Goal: Transaction & Acquisition: Download file/media

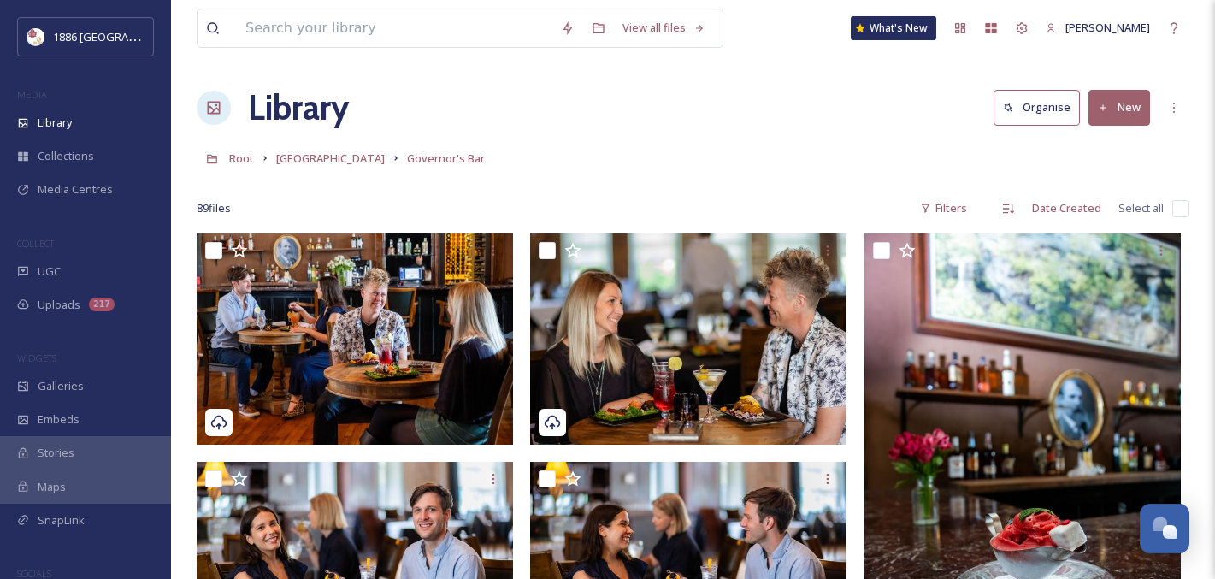
scroll to position [3500, 0]
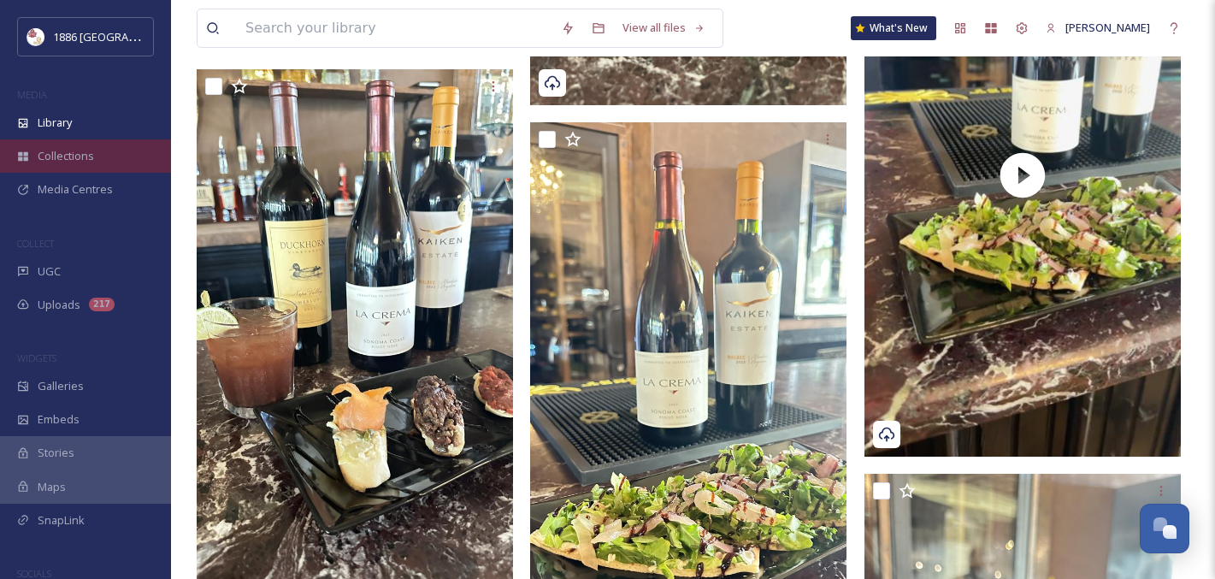
click at [81, 142] on div "Collections" at bounding box center [85, 155] width 171 height 33
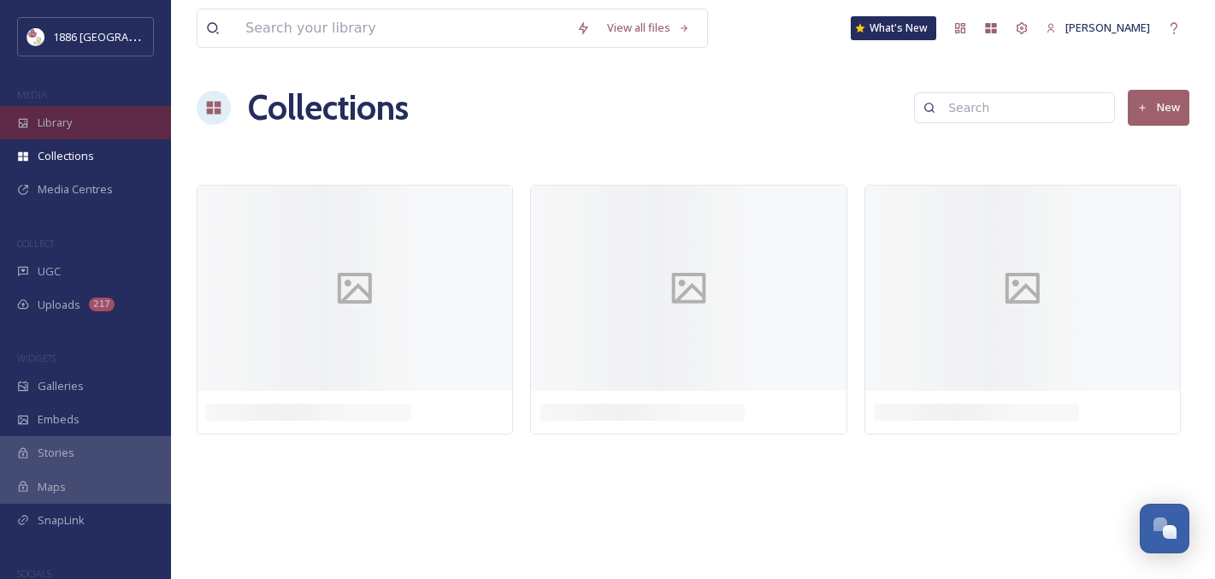
click at [78, 130] on div "Library" at bounding box center [85, 122] width 171 height 33
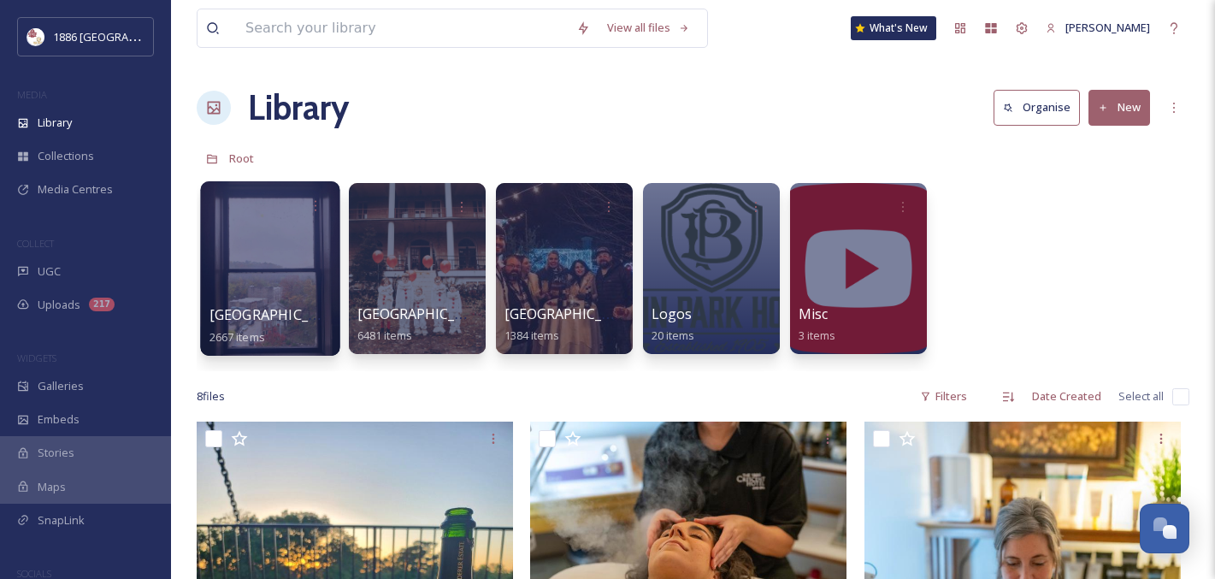
click at [289, 267] on div at bounding box center [269, 268] width 139 height 174
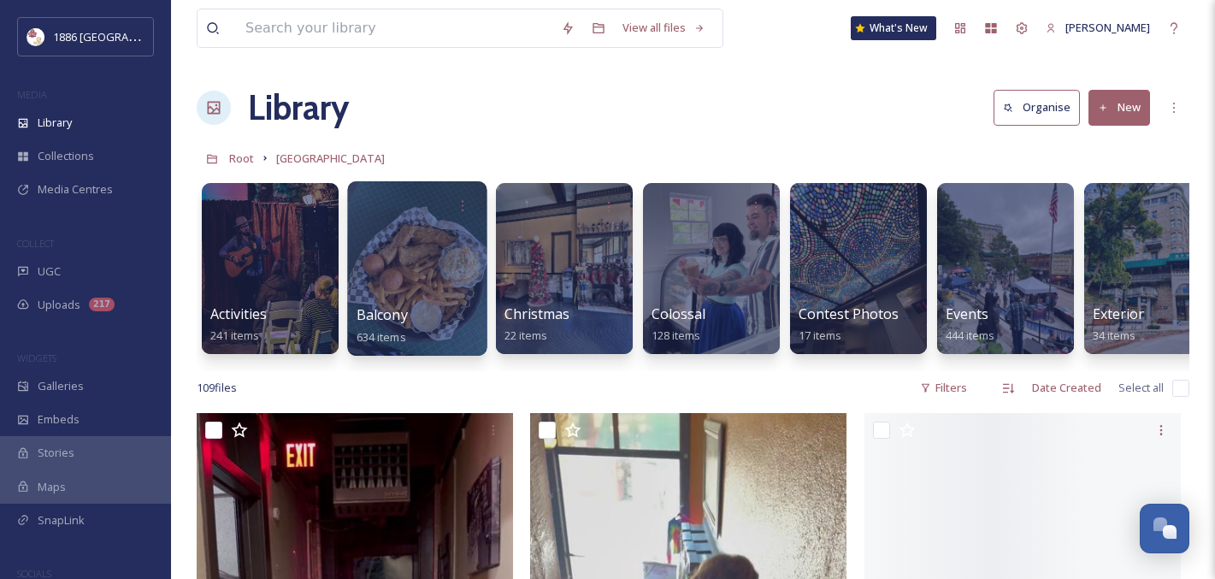
click at [465, 243] on div at bounding box center [416, 268] width 139 height 174
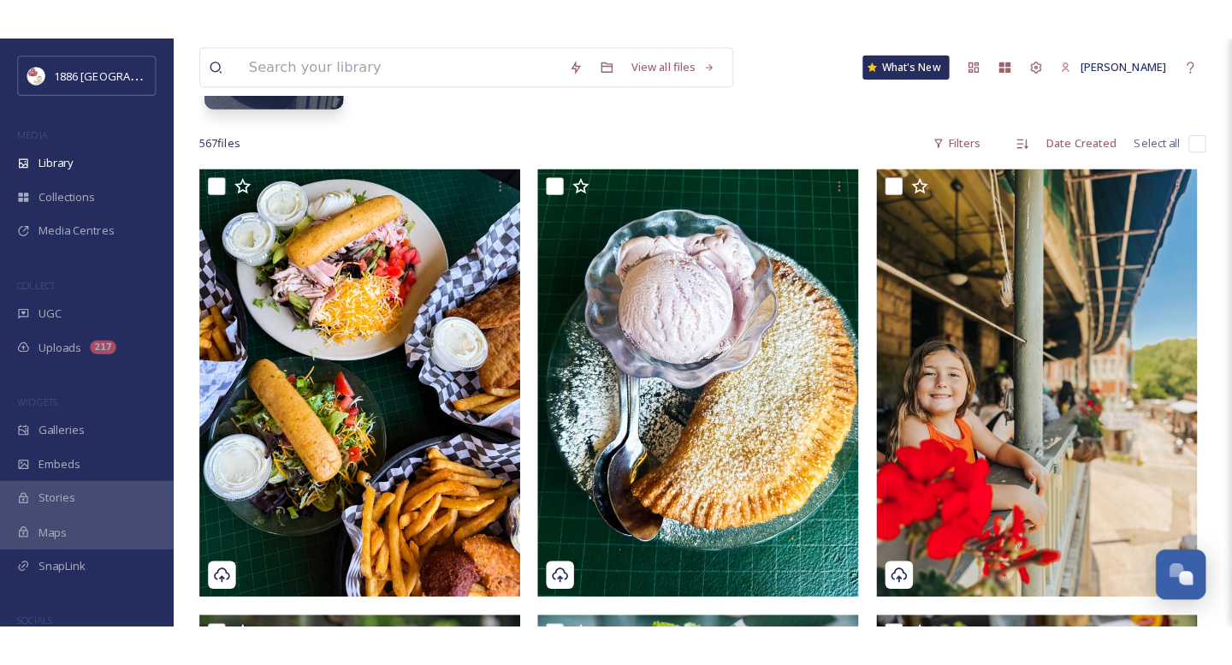
scroll to position [287, 0]
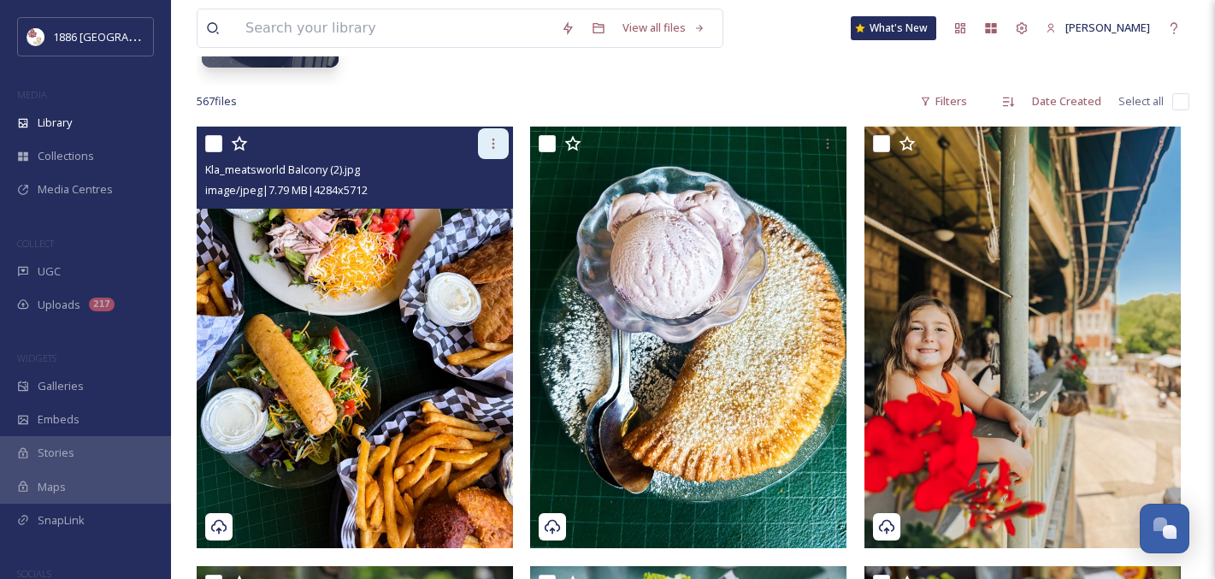
click at [494, 147] on icon at bounding box center [494, 144] width 3 height 10
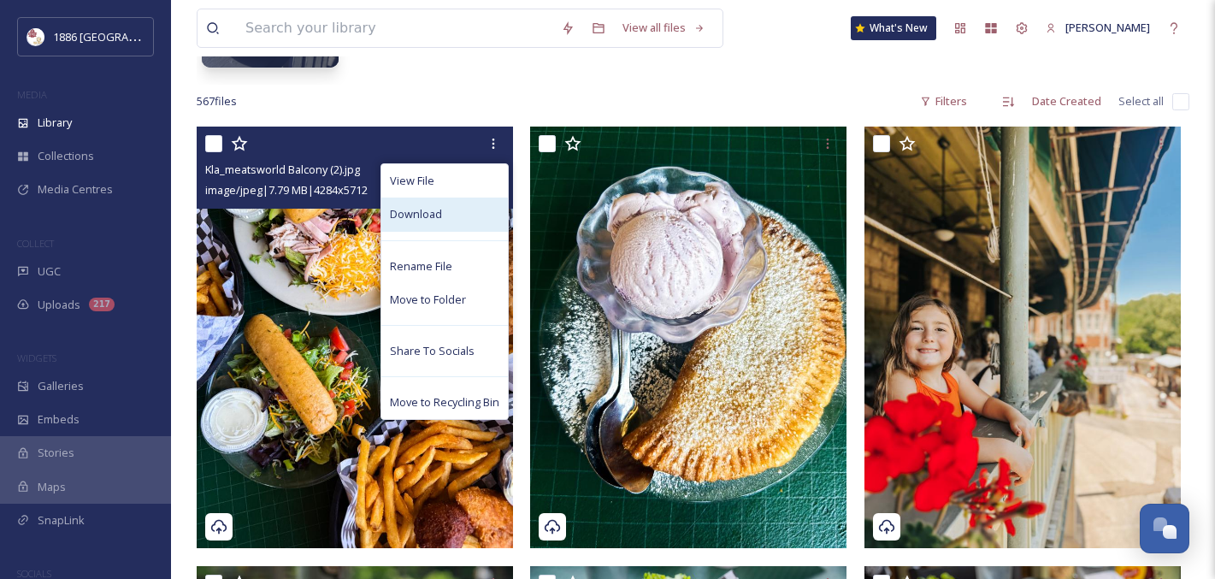
click at [477, 211] on div "Download" at bounding box center [444, 214] width 127 height 33
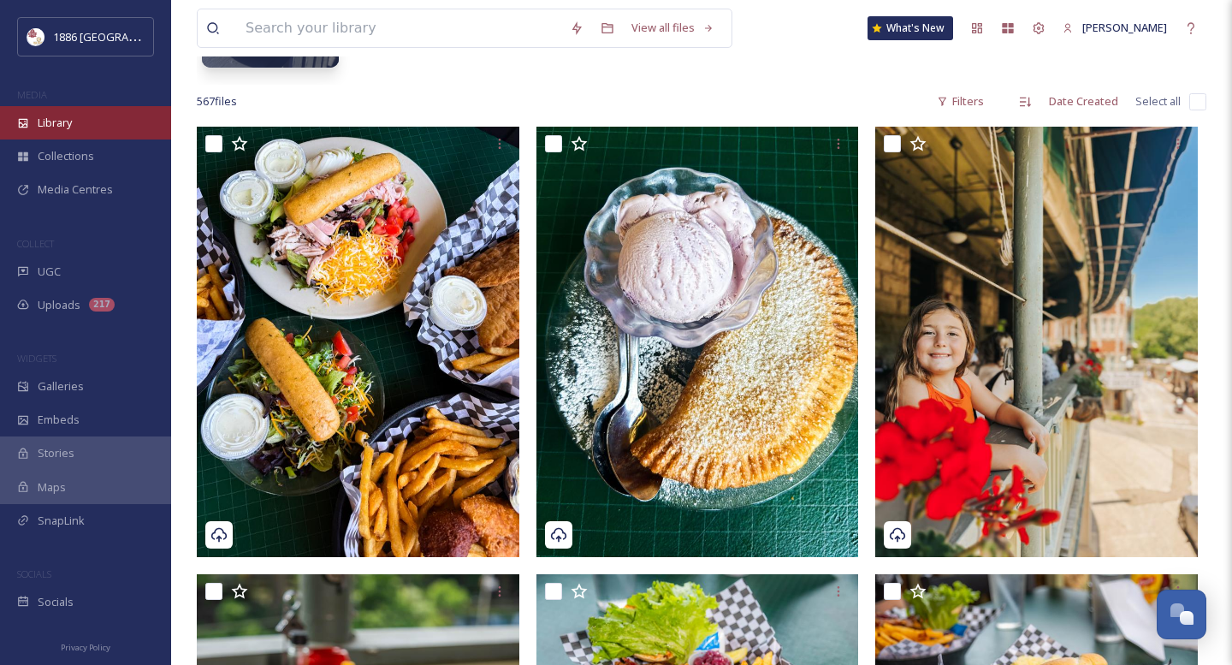
click at [77, 116] on div "Library" at bounding box center [85, 122] width 171 height 33
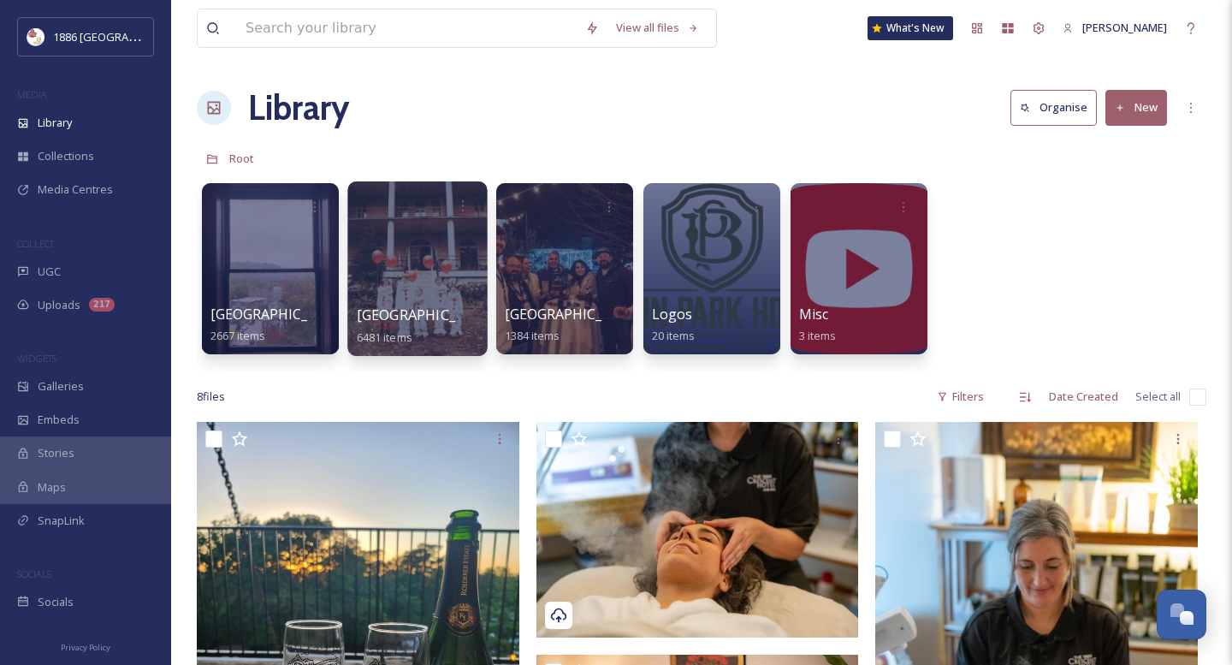
click at [398, 298] on div at bounding box center [416, 268] width 139 height 174
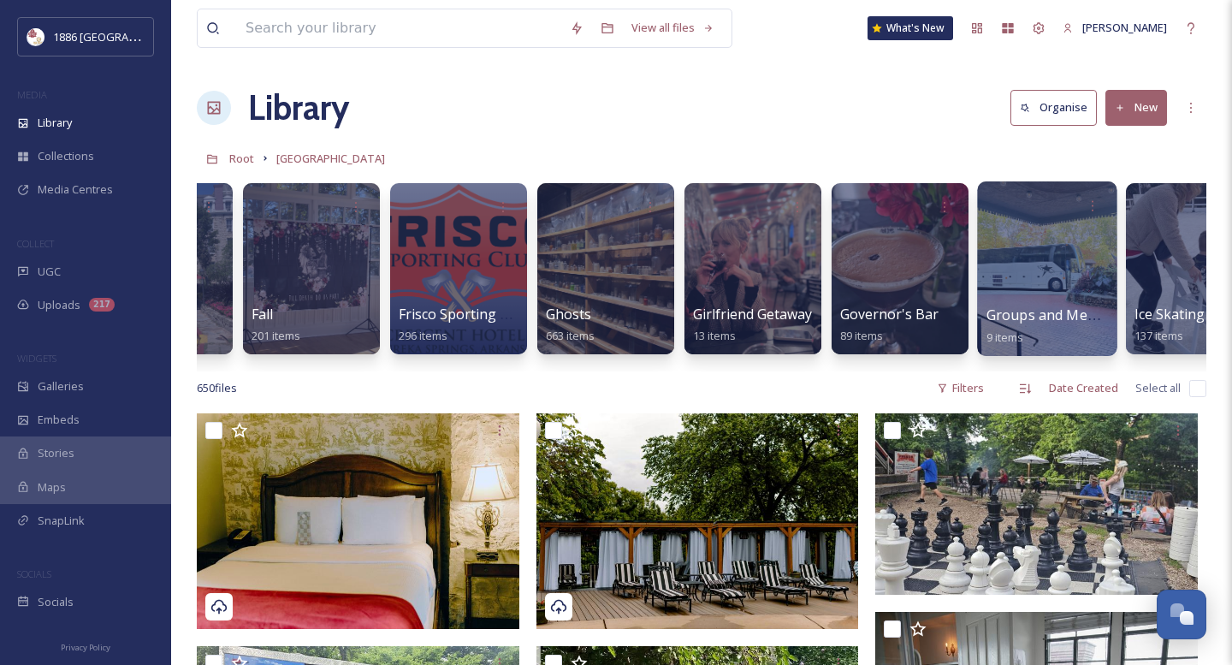
scroll to position [0, 1293]
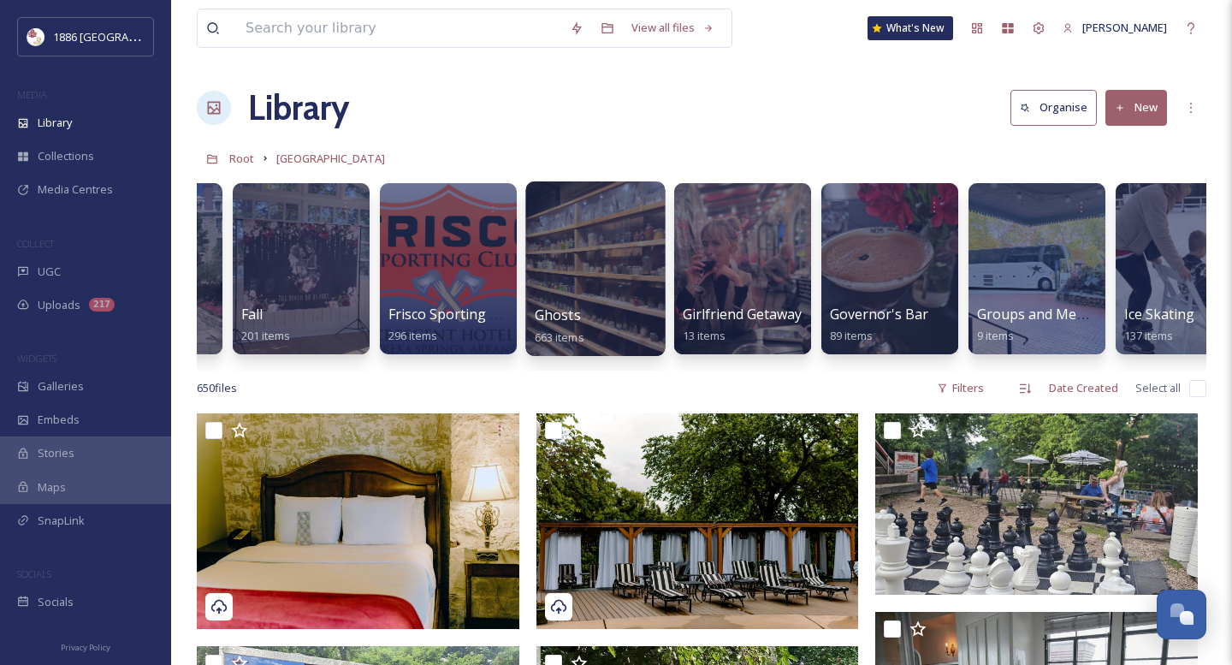
click at [593, 306] on div "Ghosts 663 items" at bounding box center [596, 325] width 122 height 43
click at [597, 311] on div "Ghosts 663 items" at bounding box center [596, 325] width 122 height 43
click at [542, 321] on span "Ghosts" at bounding box center [558, 314] width 46 height 19
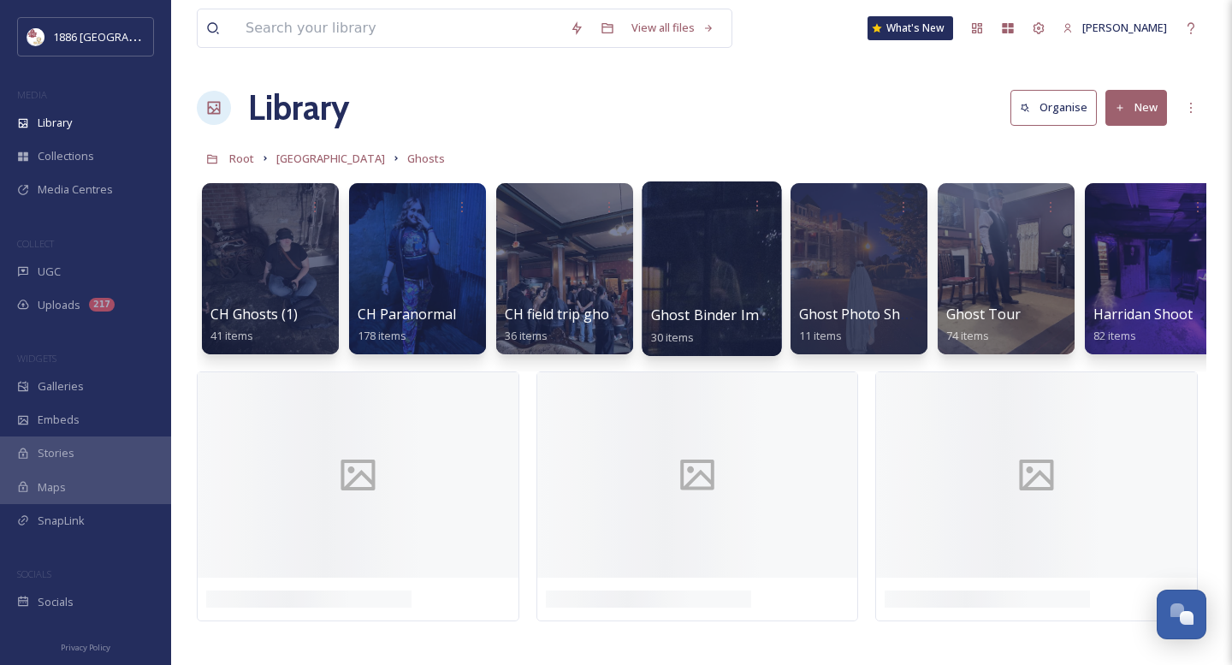
click at [719, 302] on div at bounding box center [710, 268] width 139 height 174
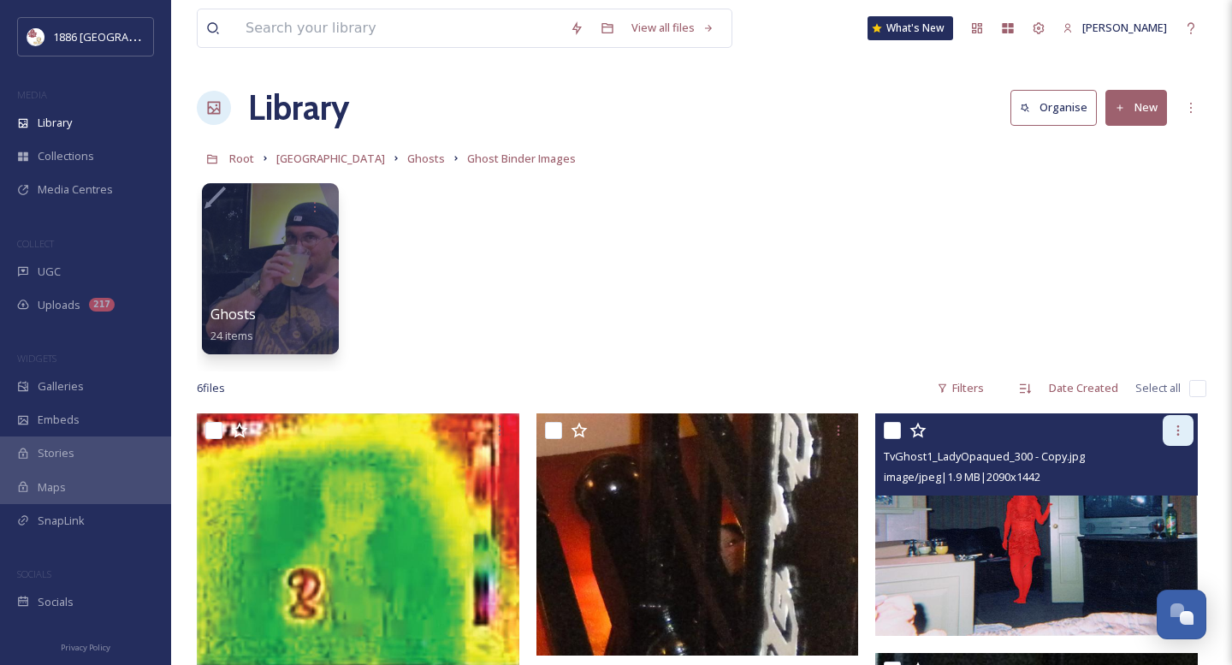
click at [1184, 427] on icon at bounding box center [1178, 430] width 14 height 14
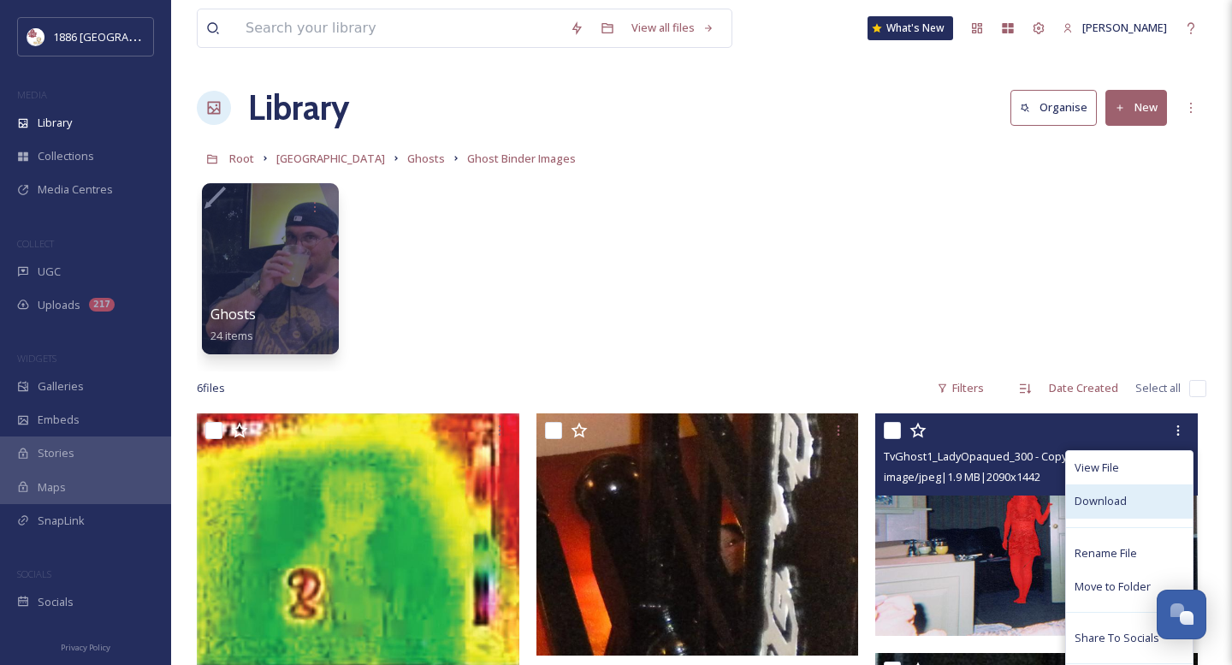
click at [1104, 505] on span "Download" at bounding box center [1100, 501] width 52 height 16
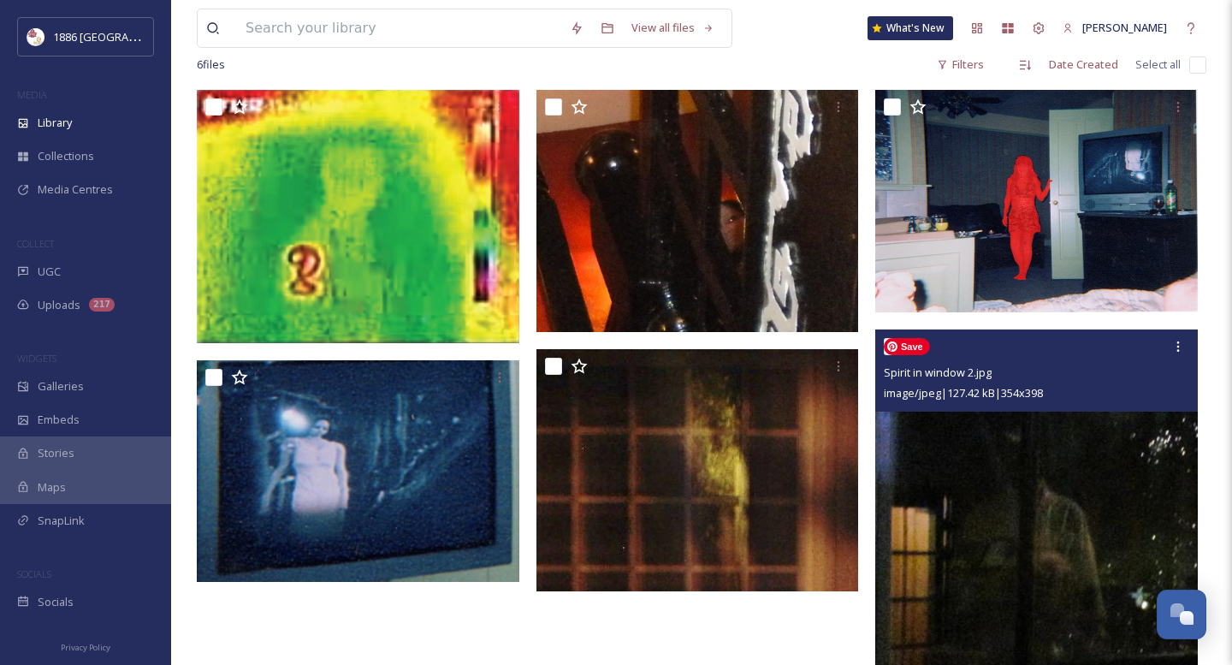
scroll to position [342, 0]
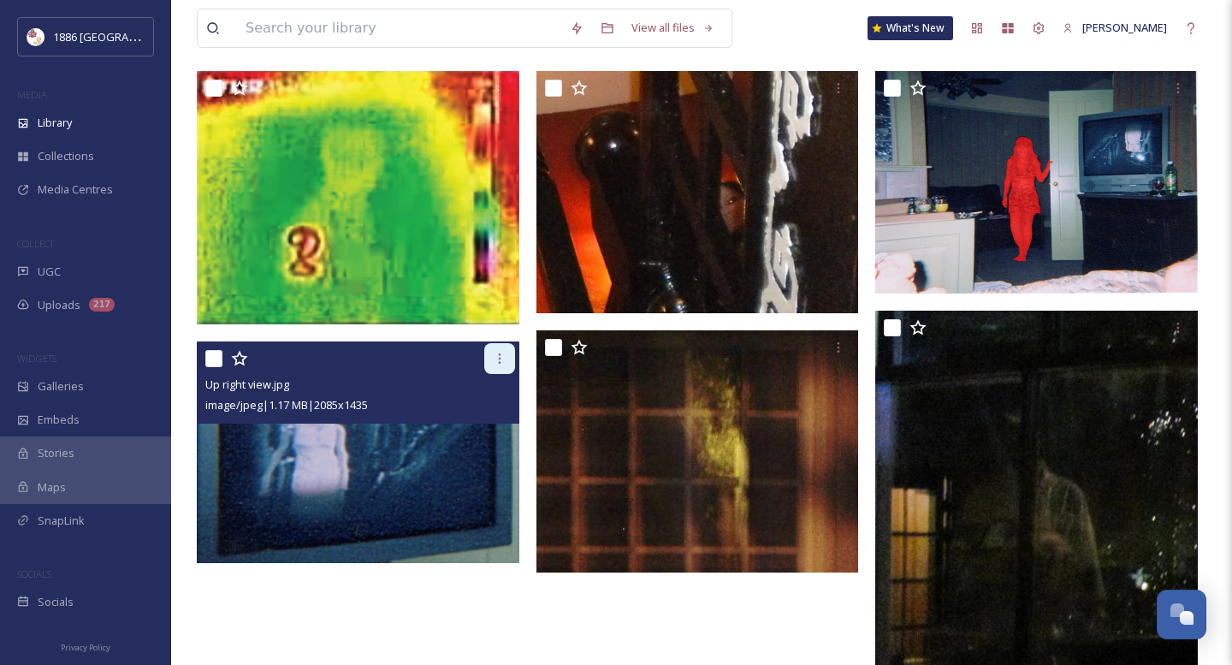
click at [499, 354] on icon at bounding box center [499, 358] width 3 height 10
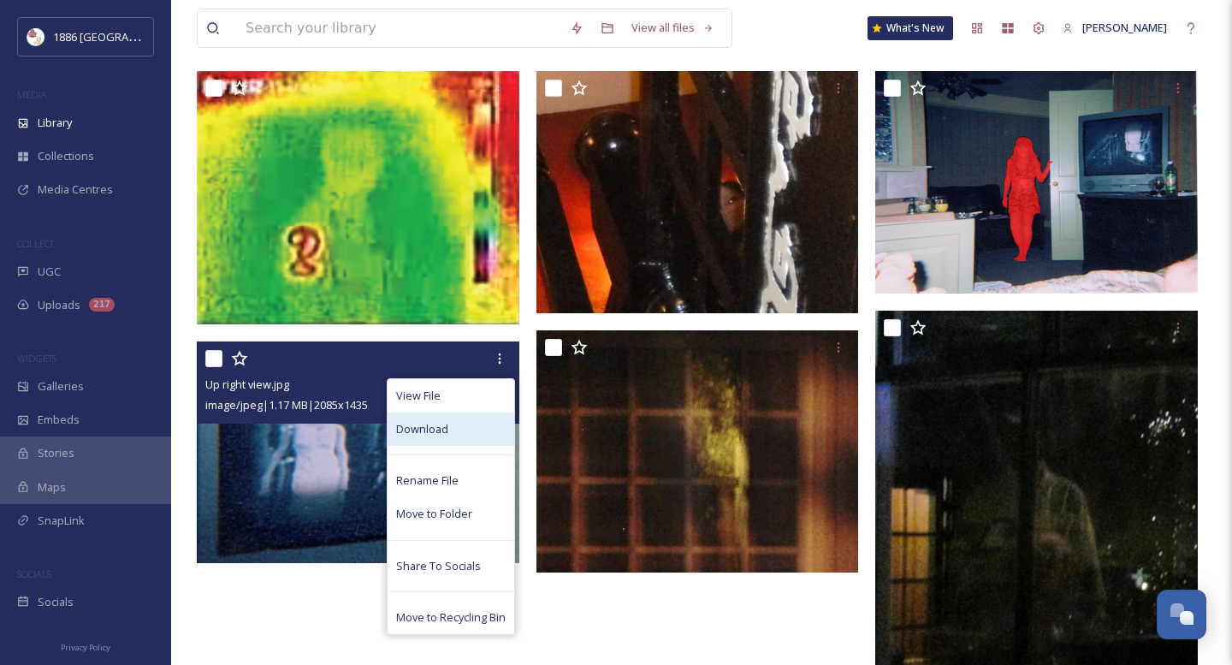
click at [474, 430] on div "Download" at bounding box center [450, 428] width 127 height 33
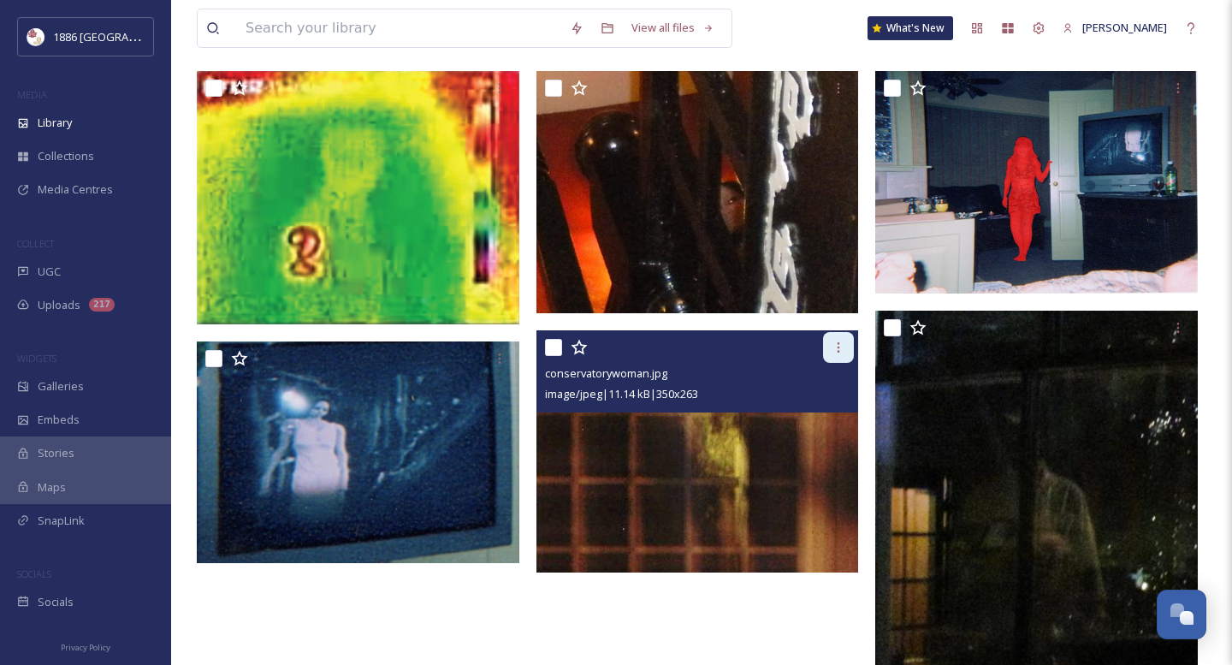
click at [845, 355] on div at bounding box center [838, 347] width 31 height 31
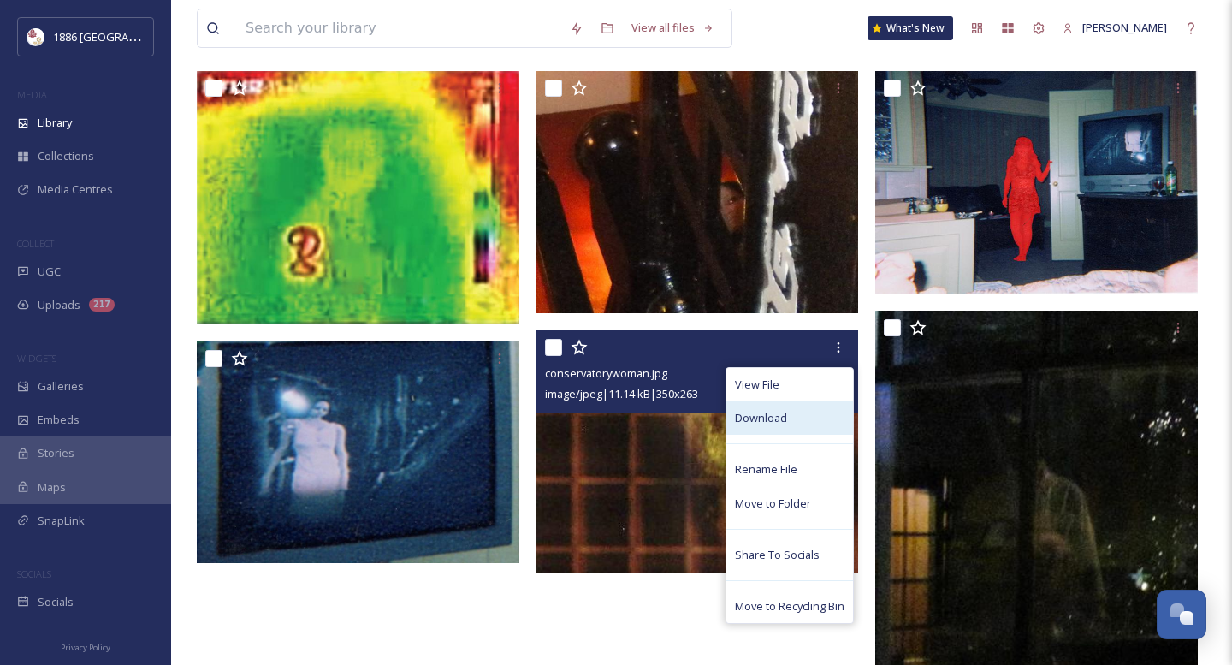
click at [806, 411] on div "Download" at bounding box center [789, 417] width 127 height 33
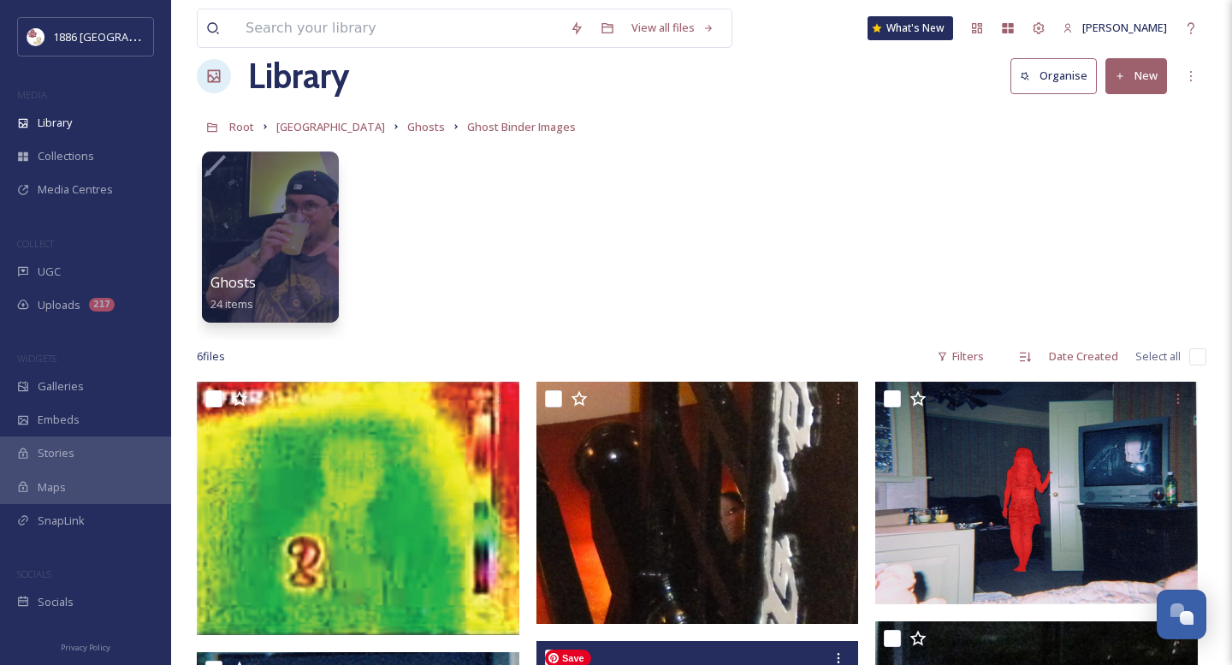
scroll to position [0, 0]
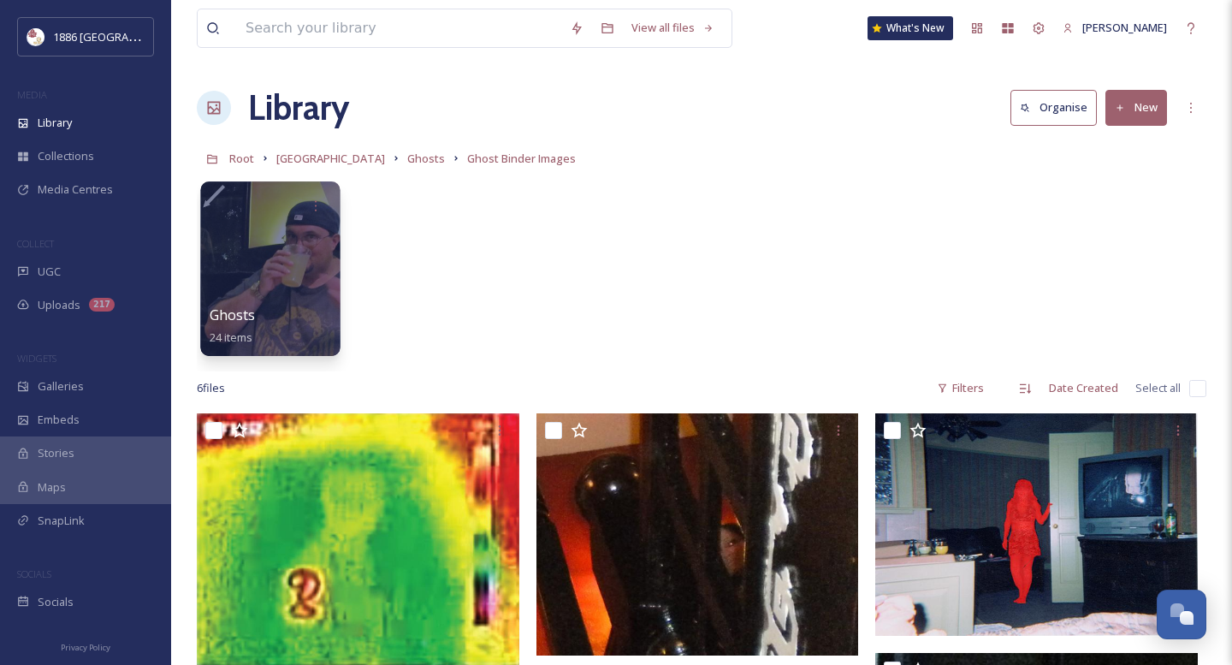
click at [262, 245] on div at bounding box center [269, 268] width 139 height 174
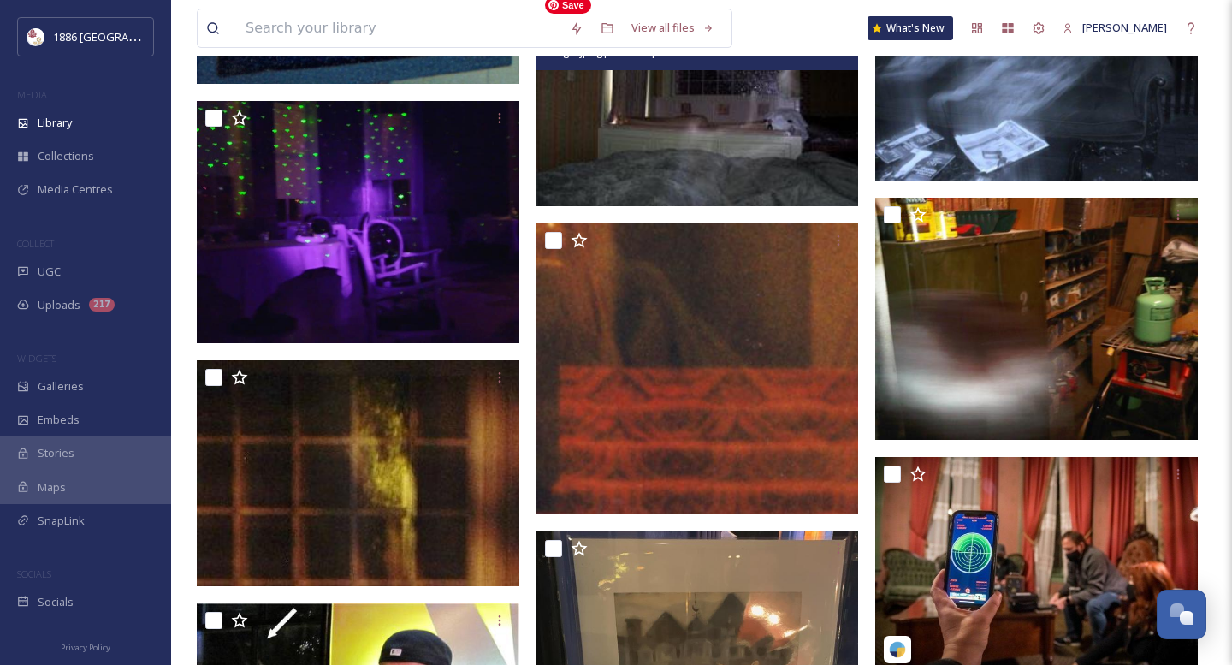
scroll to position [1505, 0]
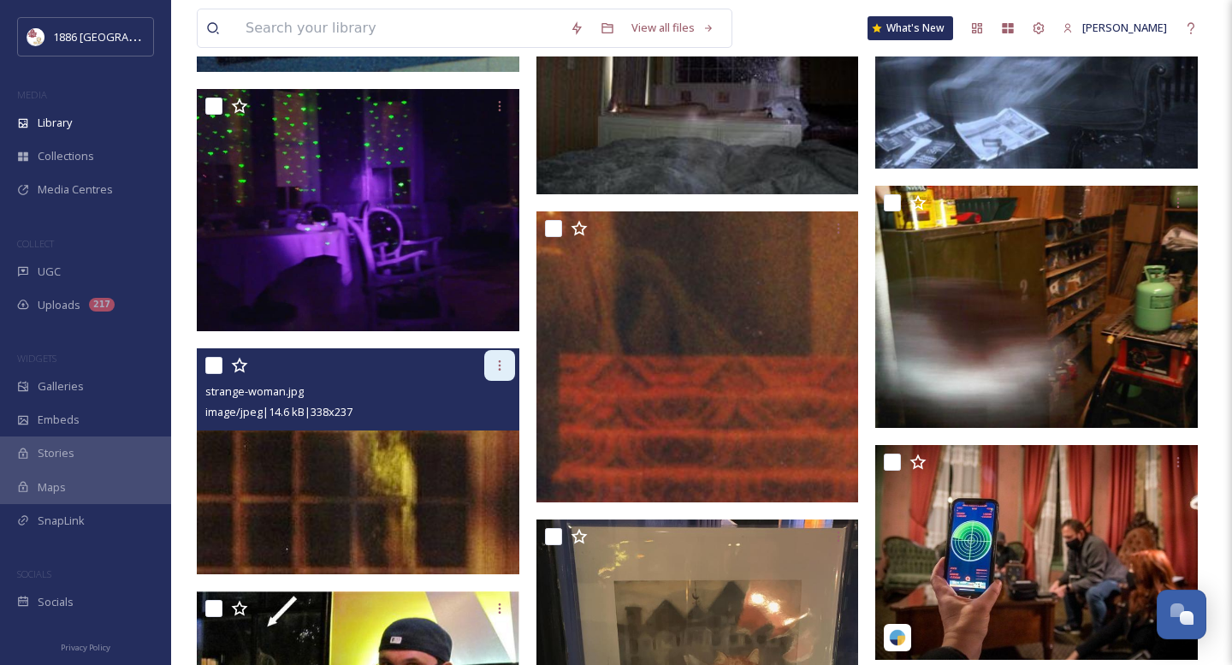
click at [509, 363] on div at bounding box center [499, 365] width 31 height 31
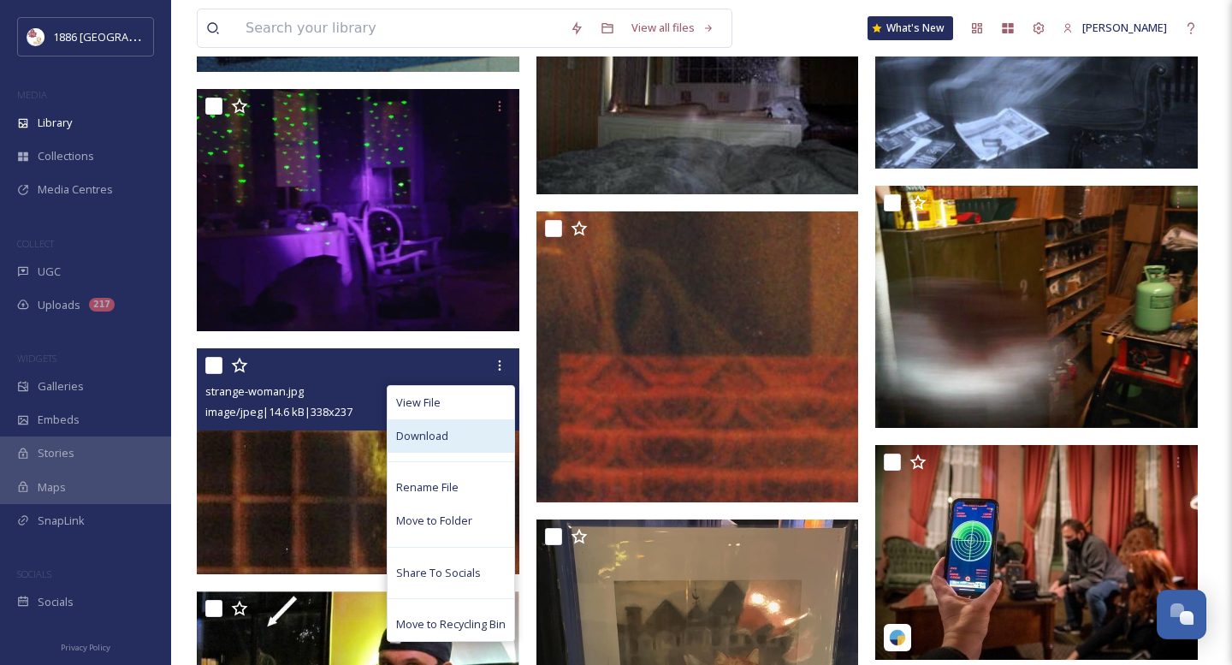
click at [477, 442] on div "Download" at bounding box center [450, 435] width 127 height 33
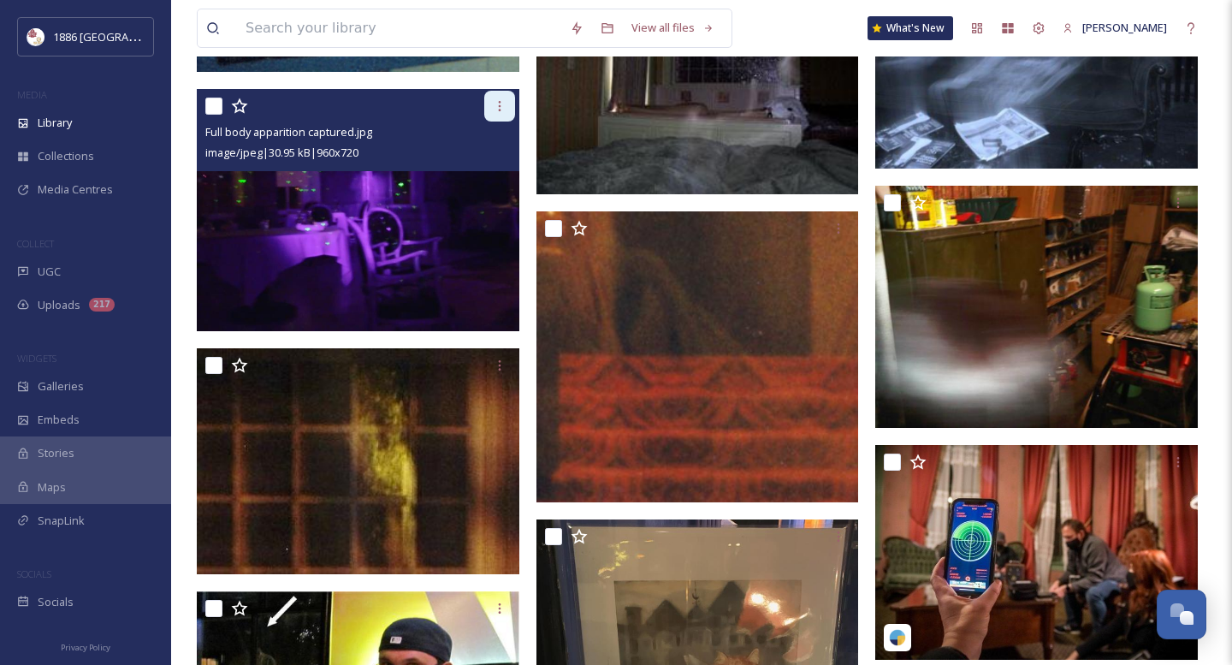
click at [499, 107] on icon at bounding box center [500, 106] width 14 height 14
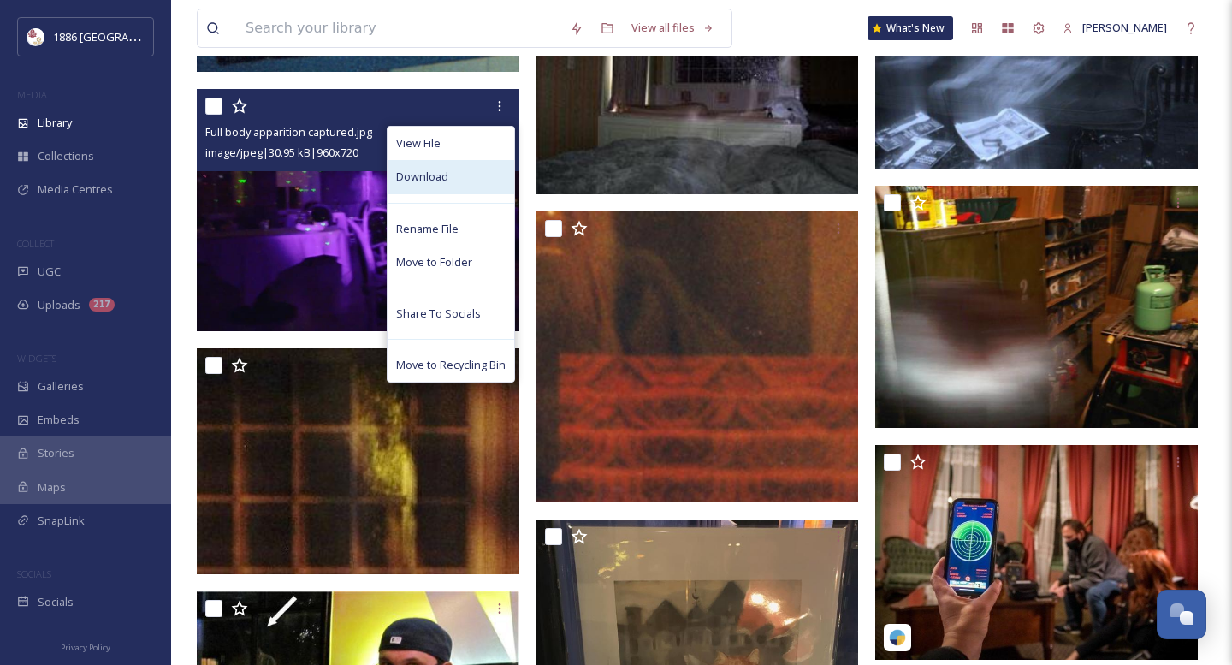
click at [469, 181] on div "Download" at bounding box center [450, 176] width 127 height 33
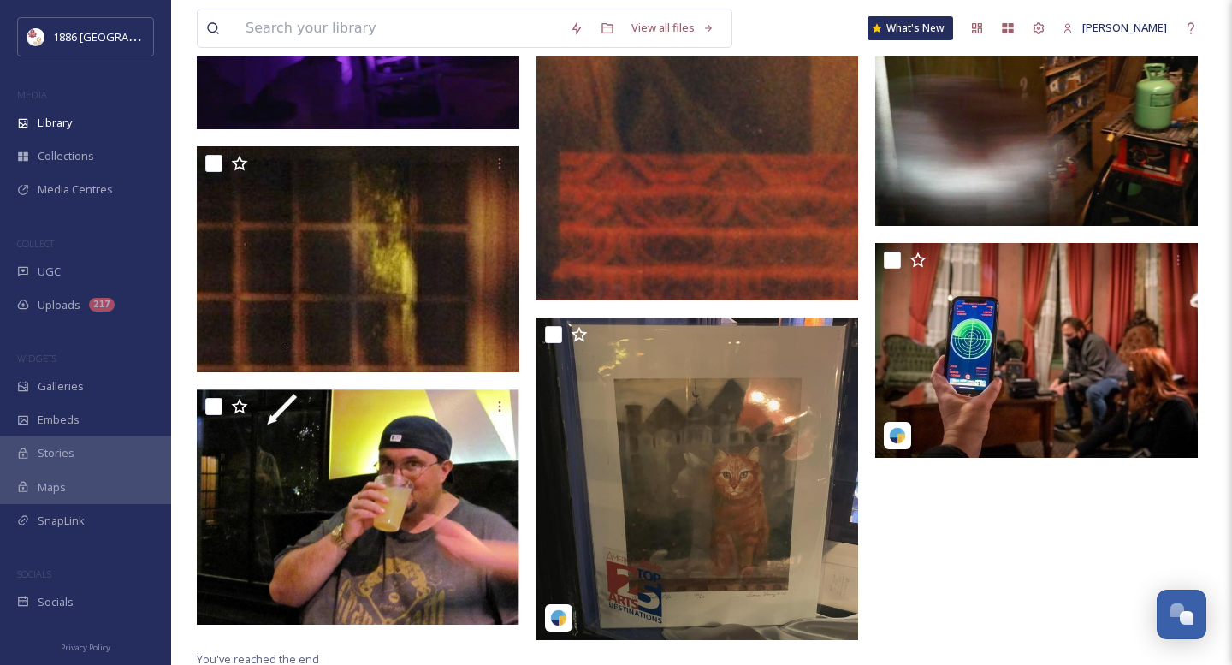
scroll to position [1711, 0]
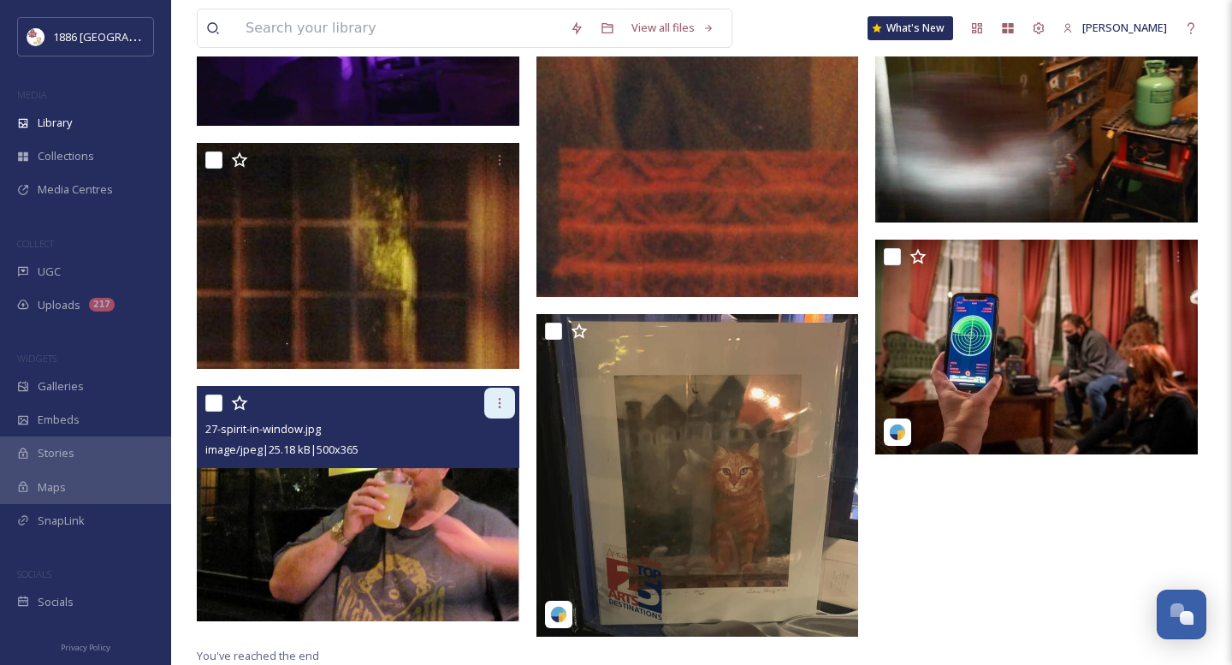
click at [508, 403] on div at bounding box center [499, 402] width 31 height 31
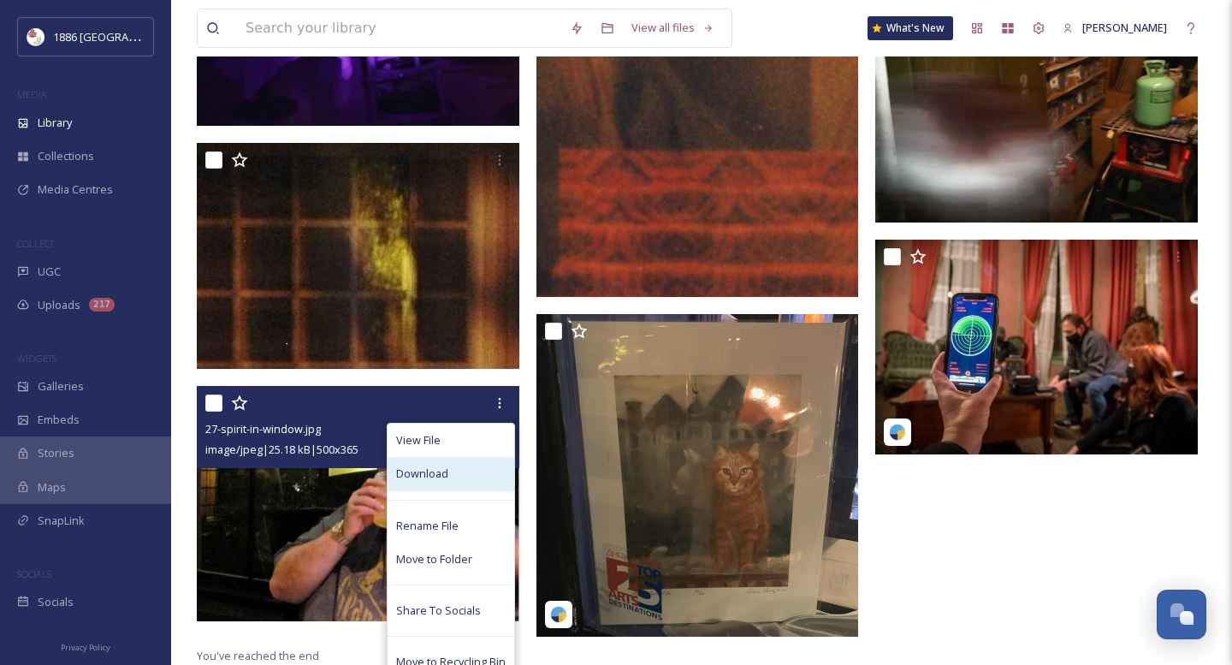
click at [504, 476] on div "Download" at bounding box center [450, 473] width 127 height 33
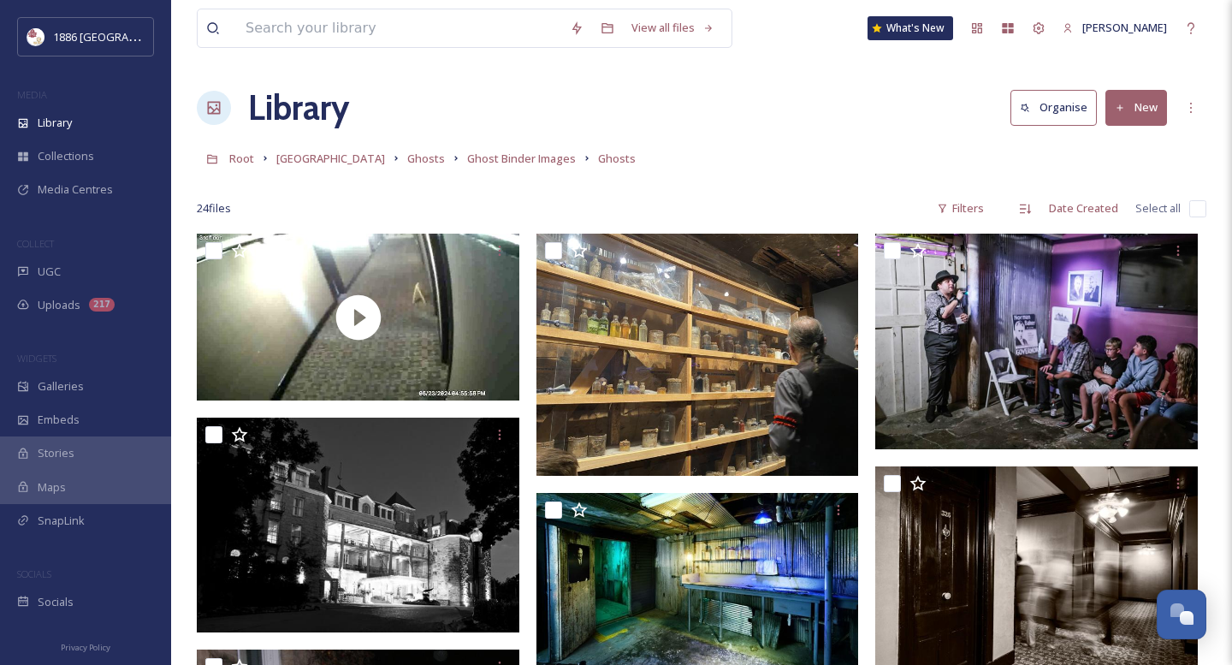
scroll to position [0, 0]
